Goal: Information Seeking & Learning: Learn about a topic

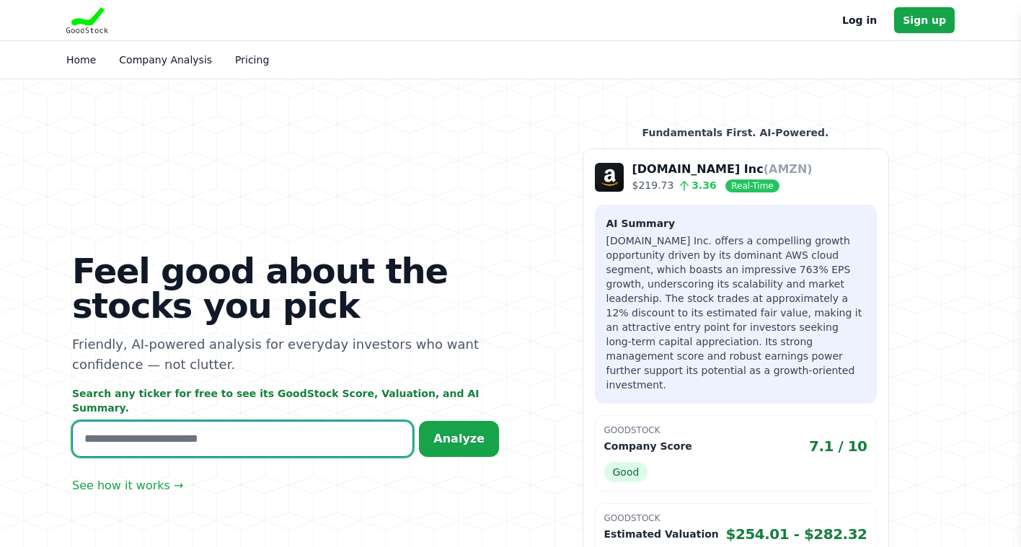
click at [149, 441] on input "text" at bounding box center [242, 439] width 341 height 36
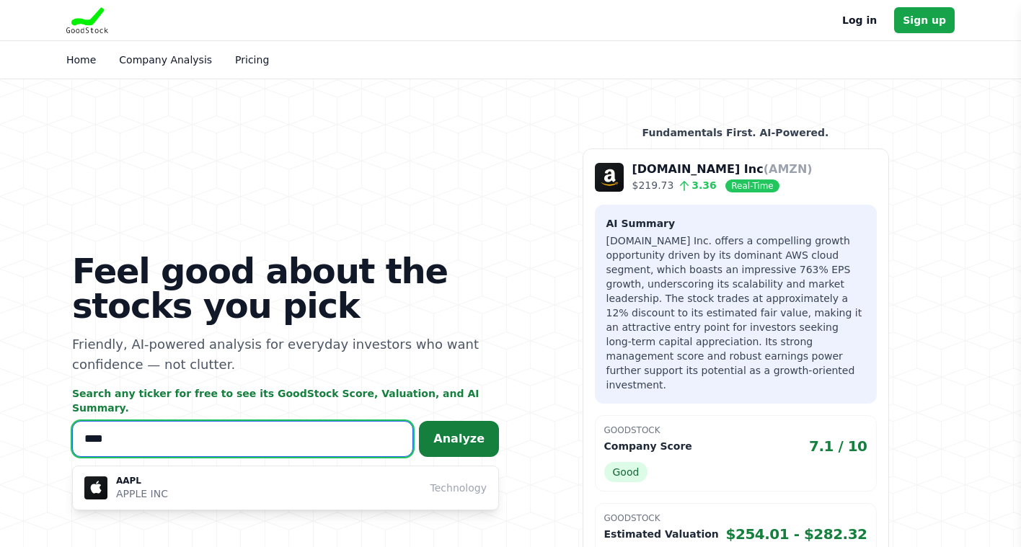
type input "****"
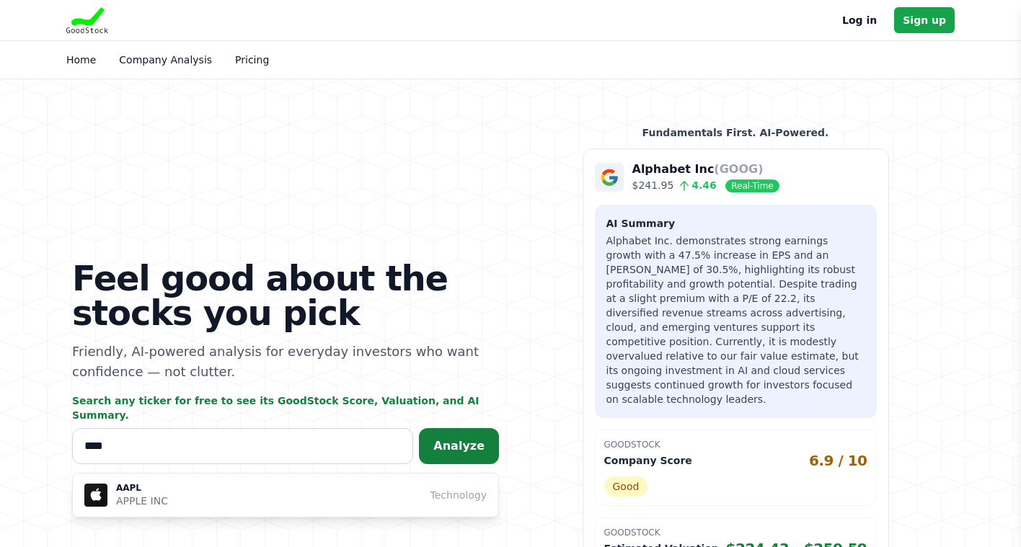
click at [448, 439] on span "Analyze" at bounding box center [458, 446] width 51 height 14
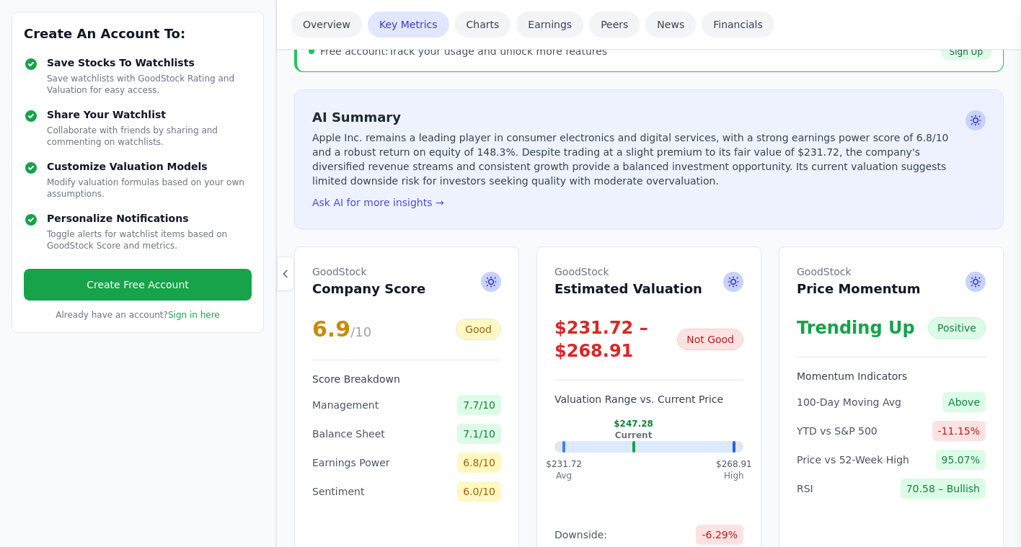
scroll to position [278, 0]
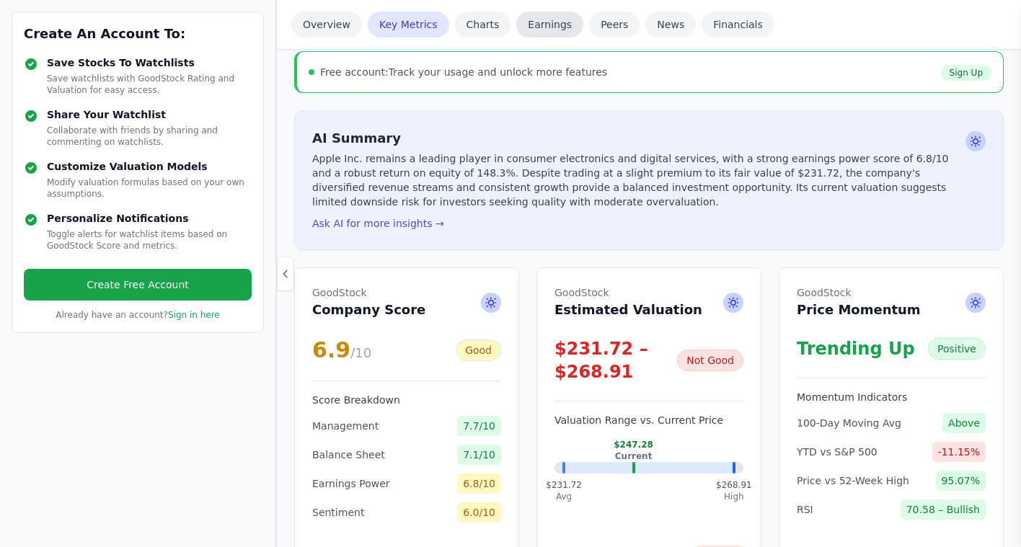
click at [534, 22] on link "Earnings" at bounding box center [549, 25] width 67 height 26
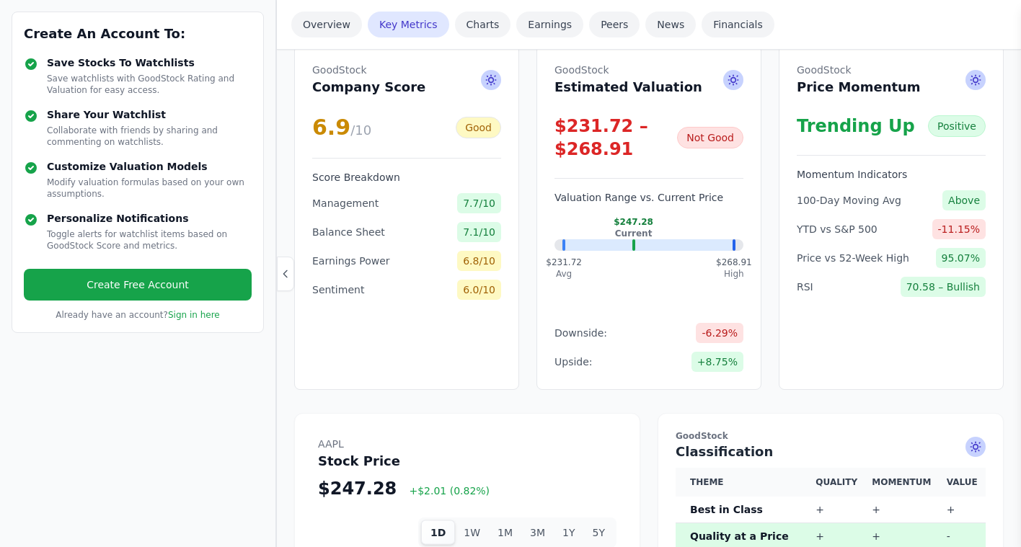
scroll to position [345, 0]
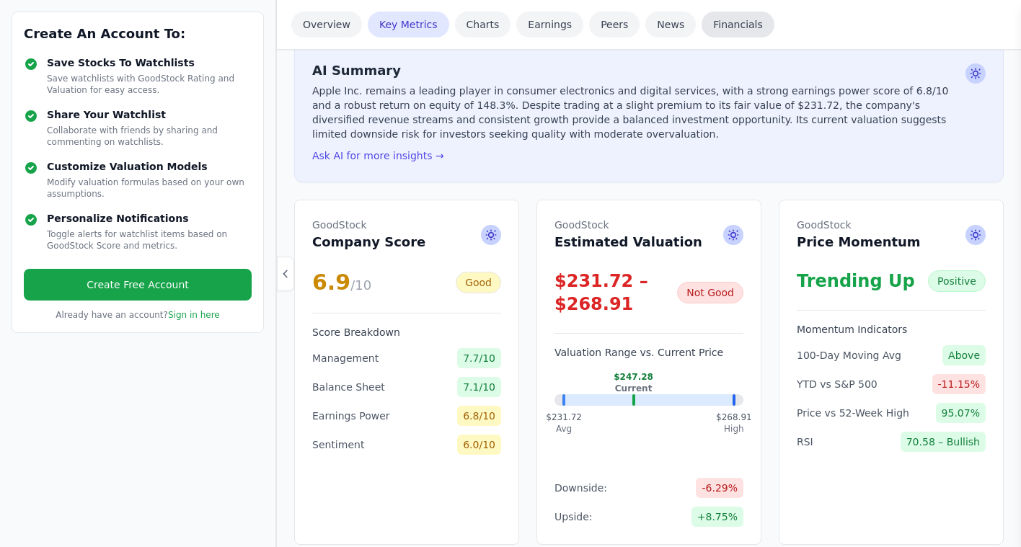
click at [717, 27] on link "Financials" at bounding box center [738, 25] width 73 height 26
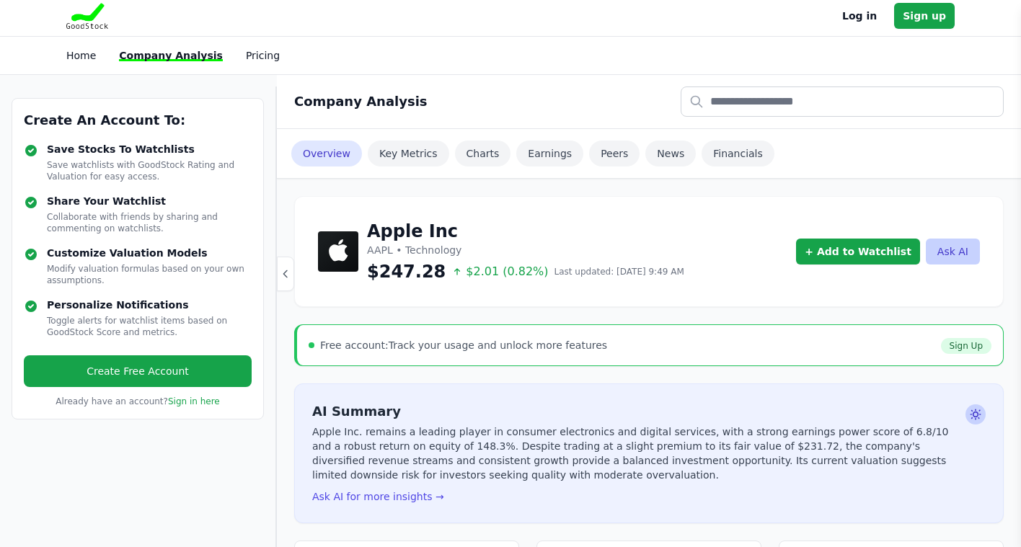
scroll to position [0, 0]
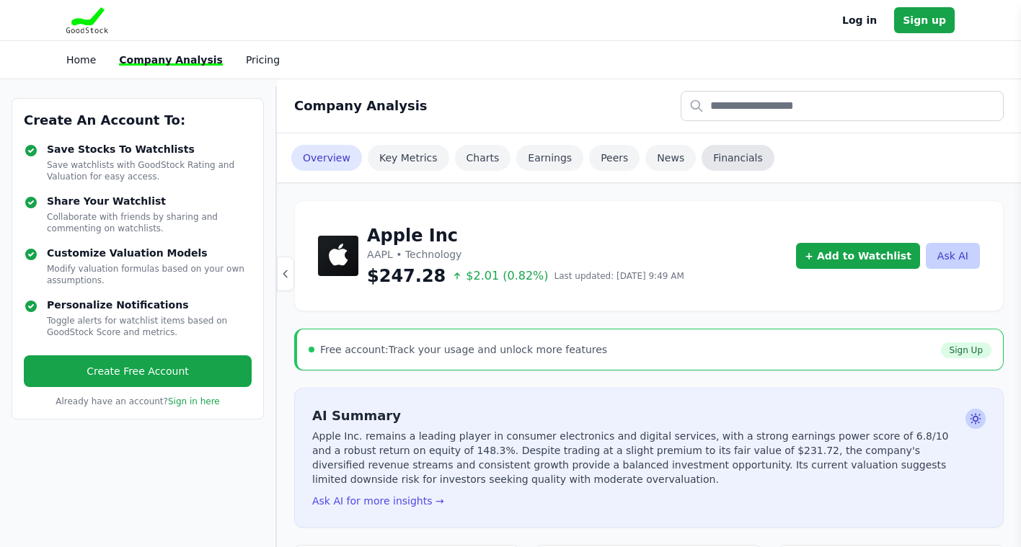
click at [720, 155] on link "Financials" at bounding box center [738, 158] width 73 height 26
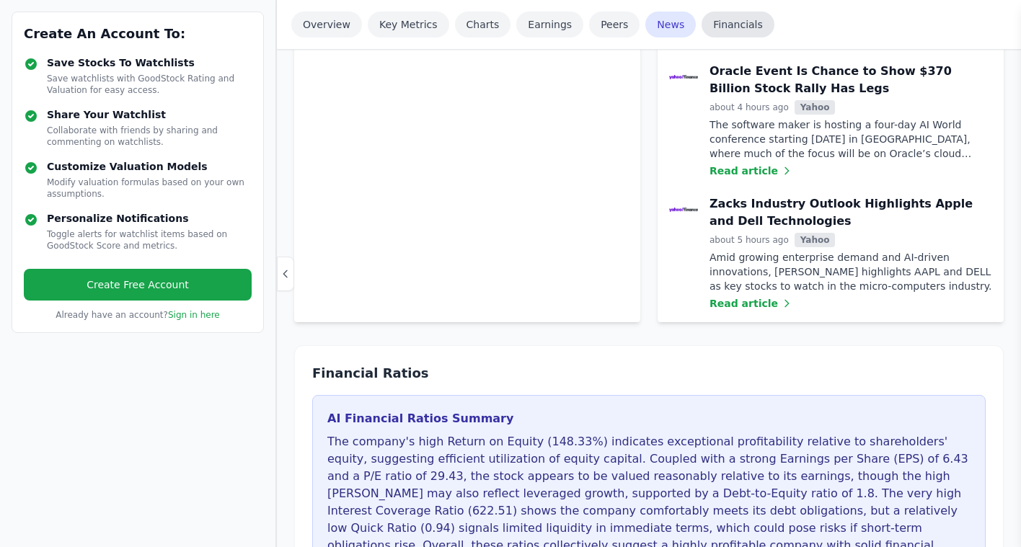
scroll to position [3236, 0]
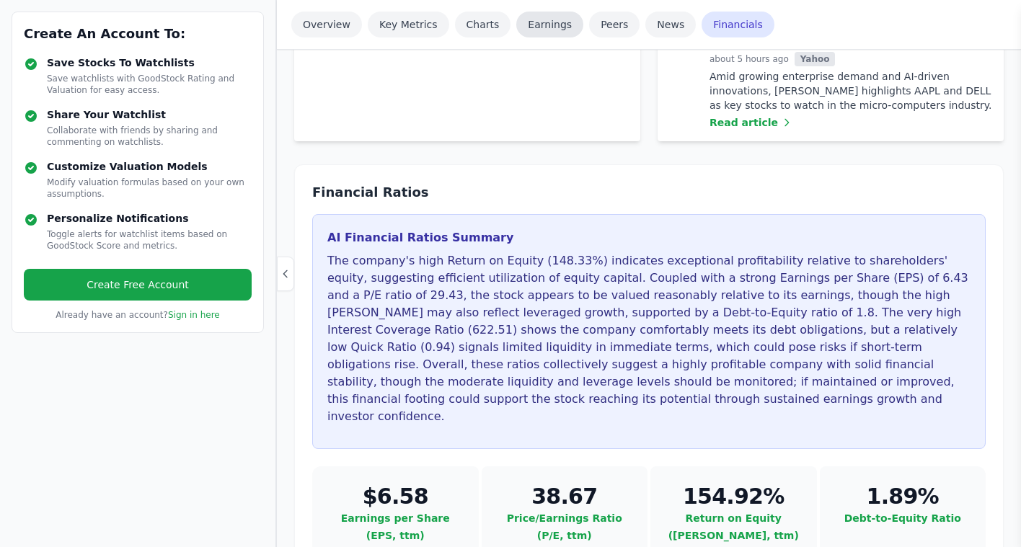
click at [527, 22] on link "Earnings" at bounding box center [549, 25] width 67 height 26
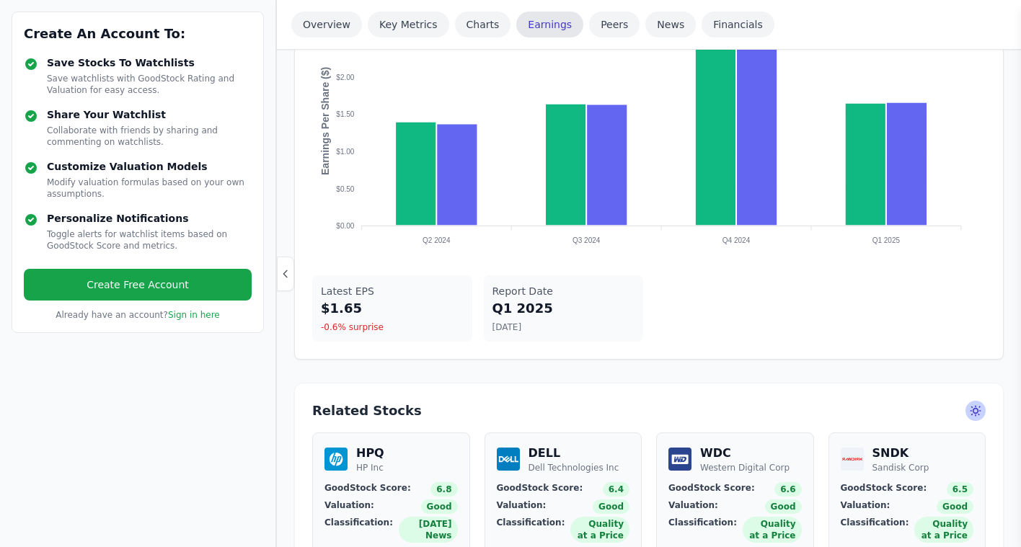
scroll to position [1326, 0]
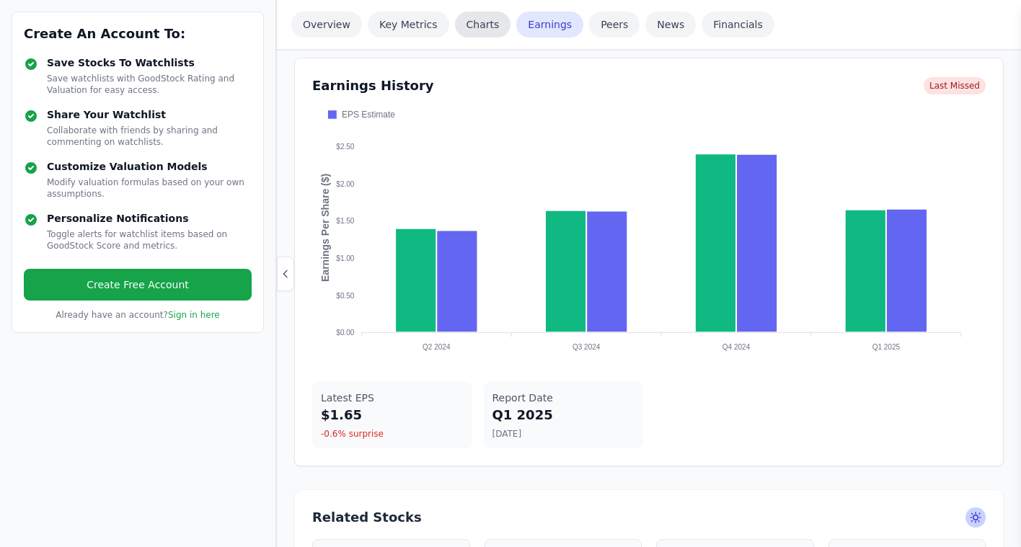
click at [491, 22] on link "Charts" at bounding box center [483, 25] width 56 height 26
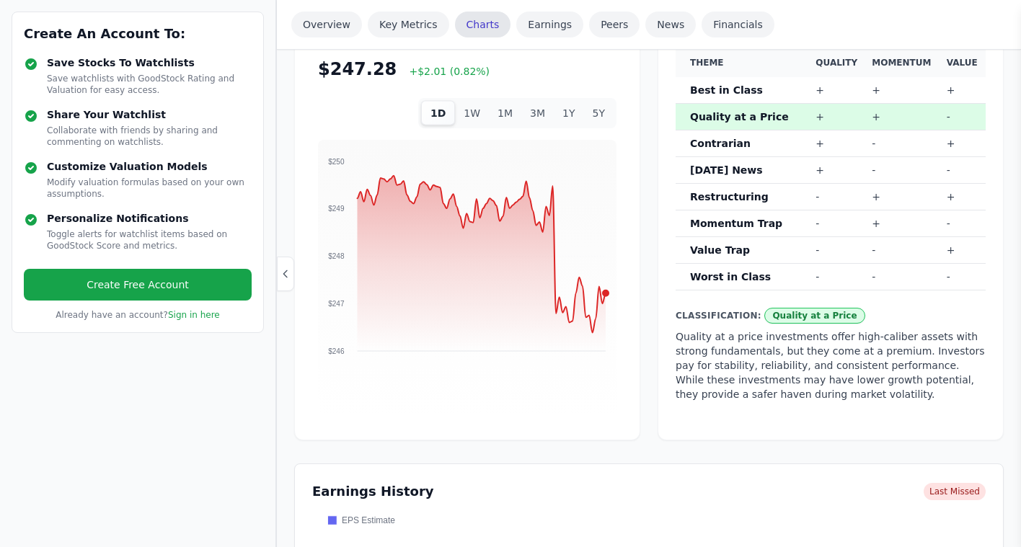
scroll to position [856, 0]
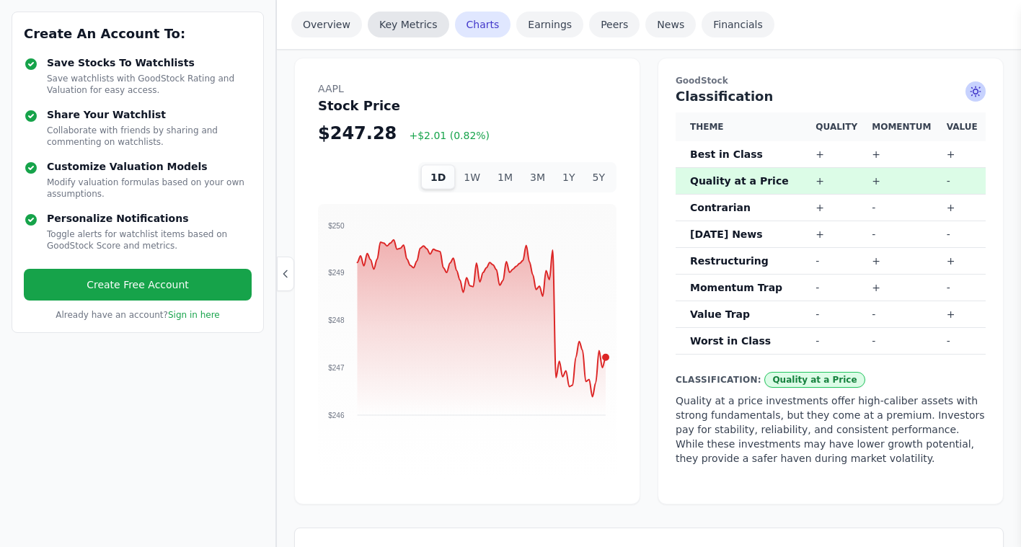
click at [406, 30] on link "Key Metrics" at bounding box center [408, 25] width 81 height 26
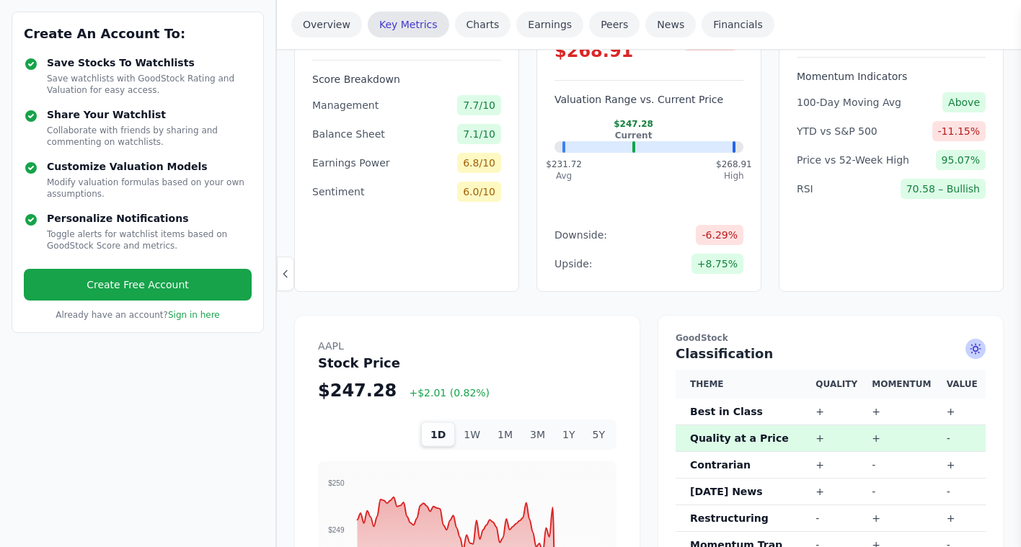
scroll to position [487, 0]
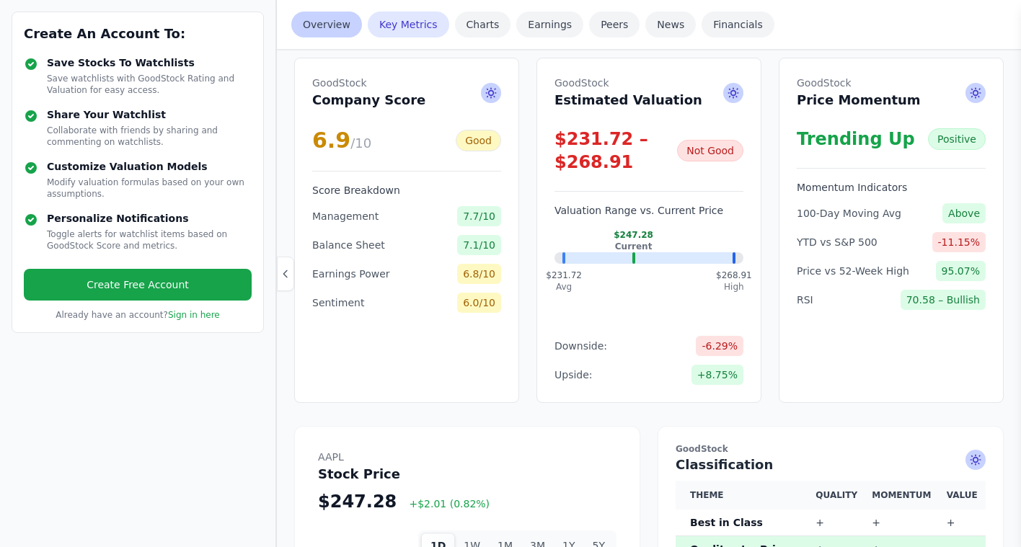
click at [319, 31] on link "Overview" at bounding box center [326, 25] width 71 height 26
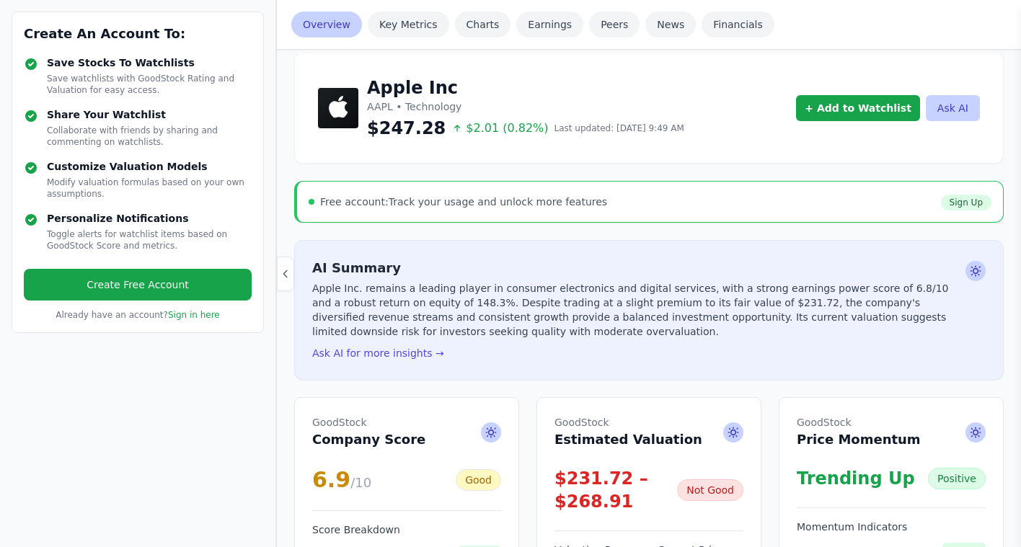
scroll to position [143, 0]
